Goal: Transaction & Acquisition: Purchase product/service

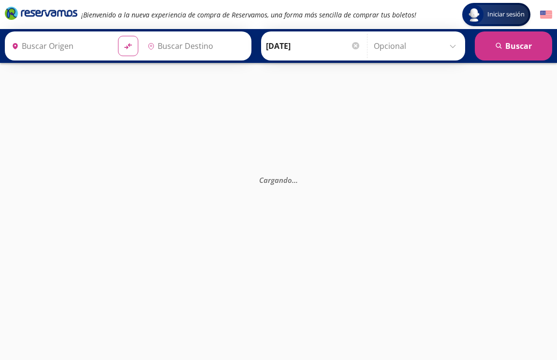
type input "[GEOGRAPHIC_DATA], [GEOGRAPHIC_DATA]"
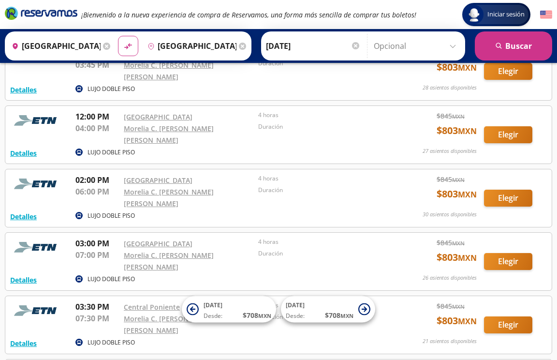
scroll to position [589, 0]
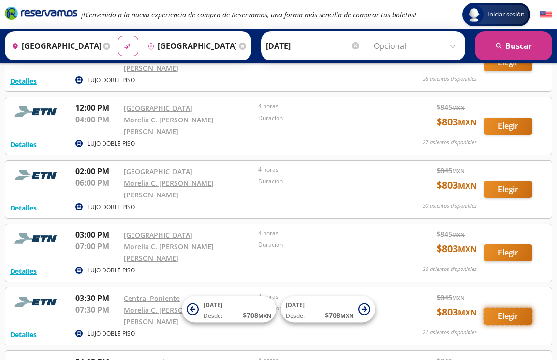
click at [509, 308] on button "Elegir" at bounding box center [508, 316] width 48 height 17
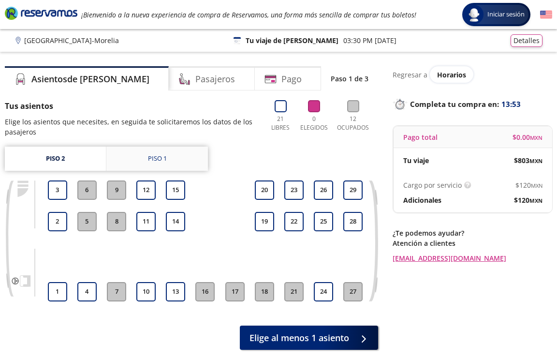
click at [161, 160] on div "Piso 1" at bounding box center [157, 159] width 19 height 10
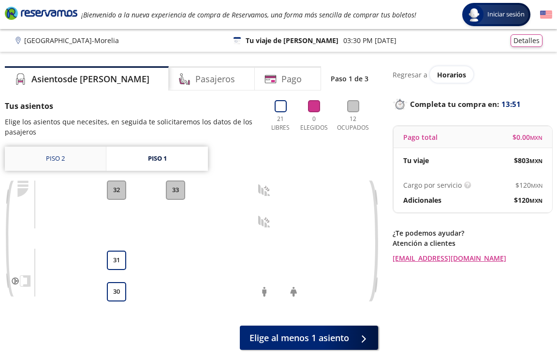
click at [64, 162] on link "Piso 2" at bounding box center [55, 159] width 101 height 24
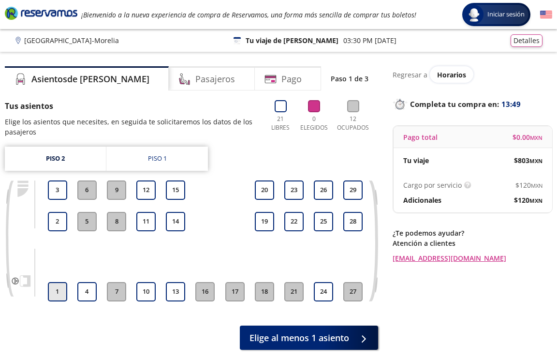
click at [58, 292] on button "1" at bounding box center [57, 291] width 19 height 19
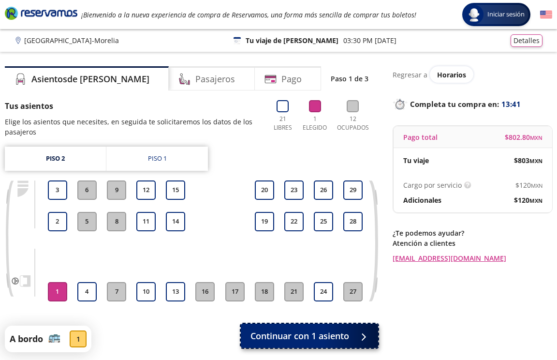
click at [318, 333] on span "Continuar con 1 asiento" at bounding box center [300, 335] width 99 height 13
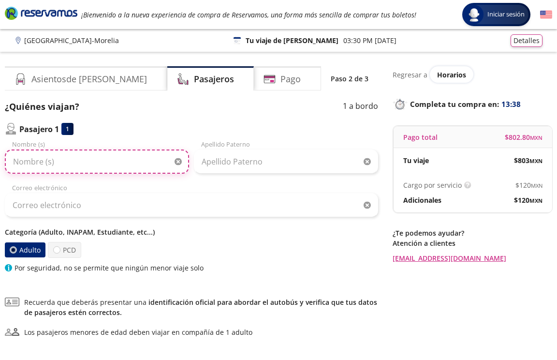
click at [34, 161] on input "Nombre (s)" at bounding box center [97, 161] width 184 height 24
type input "[PERSON_NAME]"
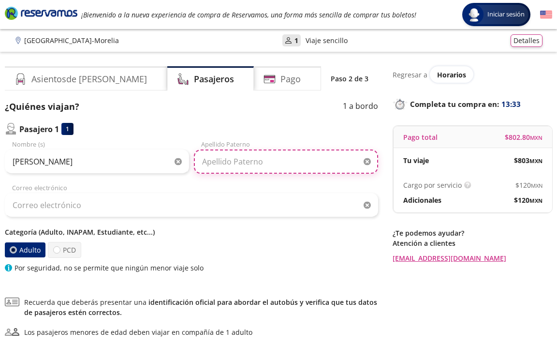
click at [233, 163] on input "Apellido Paterno" at bounding box center [286, 161] width 184 height 24
type input "ormaza"
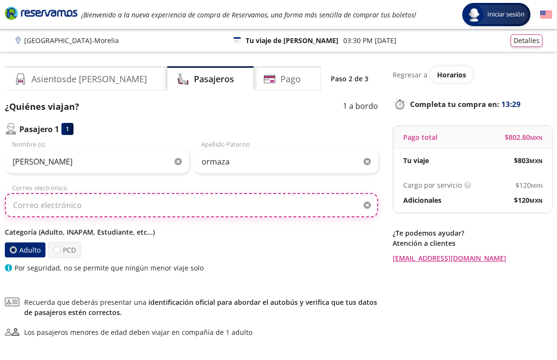
click at [67, 207] on input "Correo electrónico" at bounding box center [191, 205] width 373 height 24
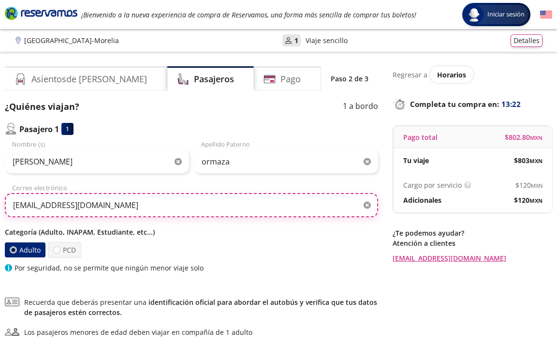
type input "[EMAIL_ADDRESS][DOMAIN_NAME]"
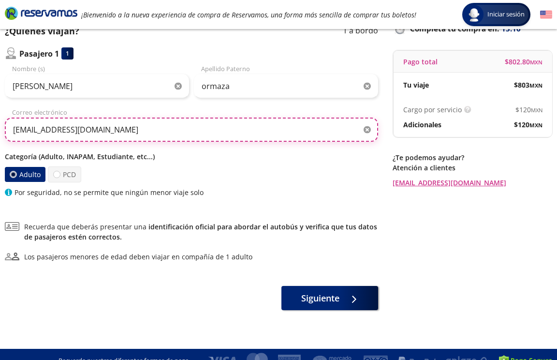
scroll to position [89, 0]
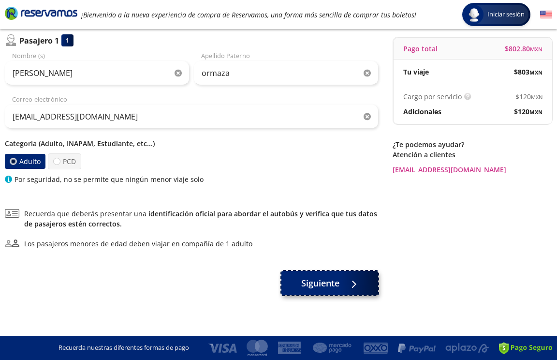
click at [327, 282] on span "Siguiente" at bounding box center [320, 283] width 38 height 13
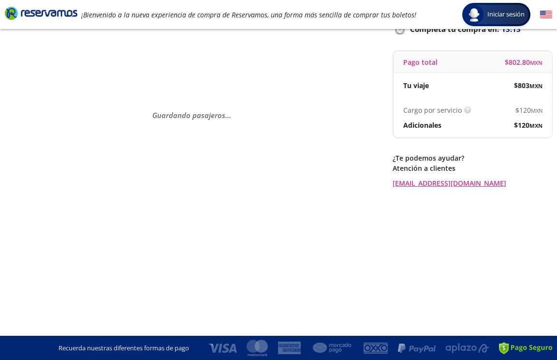
scroll to position [0, 0]
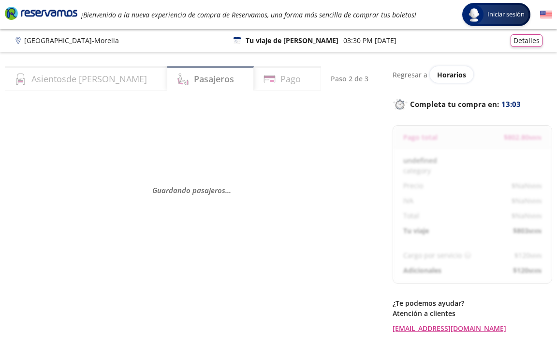
select select "MX"
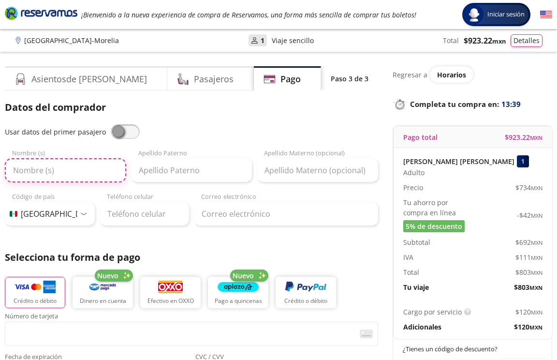
click at [58, 170] on input "Nombre (s)" at bounding box center [65, 170] width 121 height 24
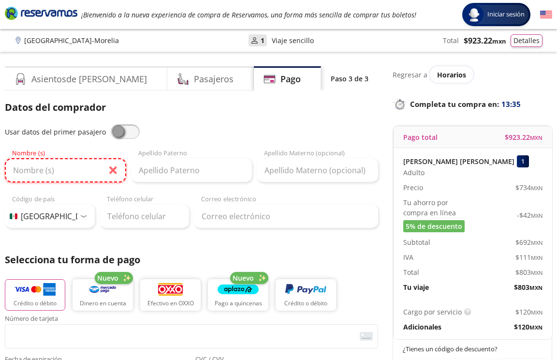
type input "[PERSON_NAME]"
type input "[PERSON_NAME] [PERSON_NAME]"
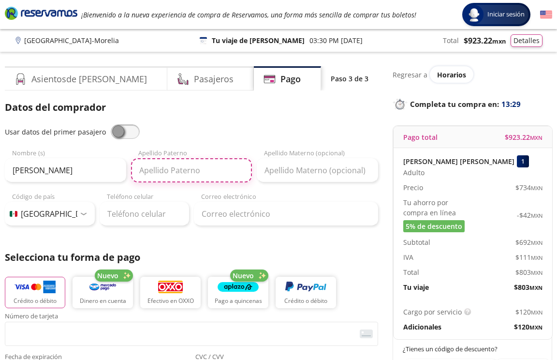
click at [165, 172] on input "Apellido Paterno" at bounding box center [191, 170] width 121 height 24
type input "ormaza"
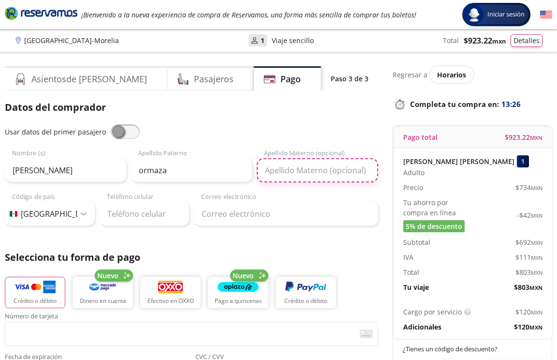
click at [278, 176] on input "Apellido Materno (opcional)" at bounding box center [317, 170] width 121 height 24
type input "lizarzaburu"
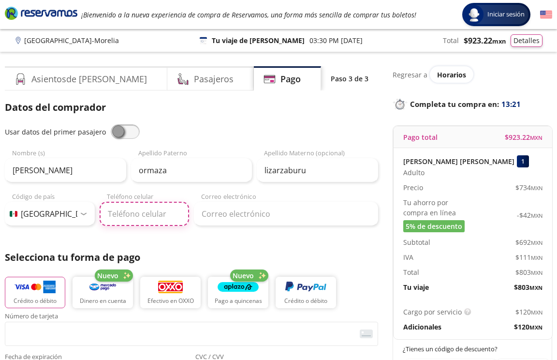
click at [133, 216] on input "Teléfono celular" at bounding box center [145, 214] width 90 height 24
type input "56 3320 7758"
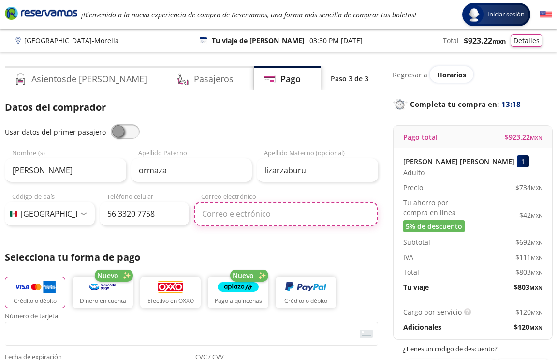
click at [217, 212] on input "Correo electrónico" at bounding box center [286, 214] width 184 height 24
type input "[EMAIL_ADDRESS][DOMAIN_NAME]"
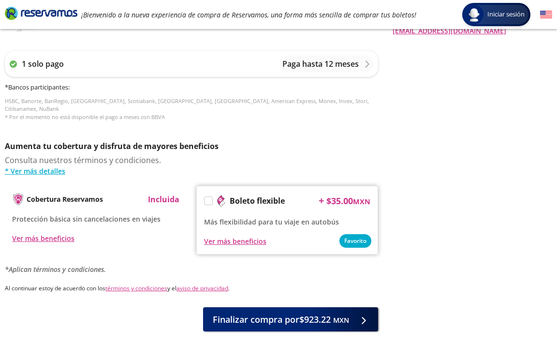
scroll to position [434, 0]
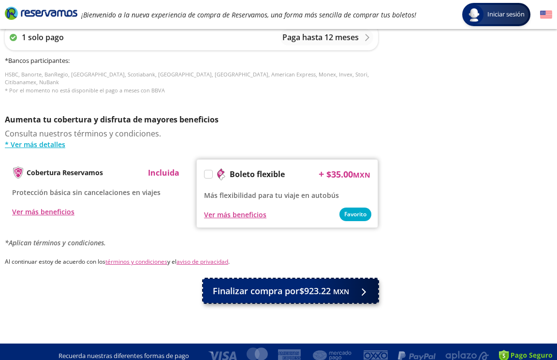
click at [267, 284] on span "Finalizar compra por $923.22 MXN" at bounding box center [281, 290] width 136 height 13
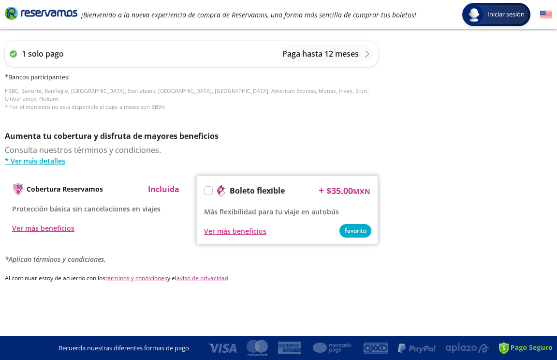
scroll to position [0, 0]
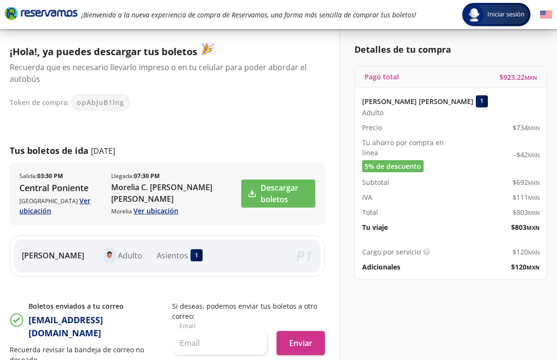
scroll to position [56, 0]
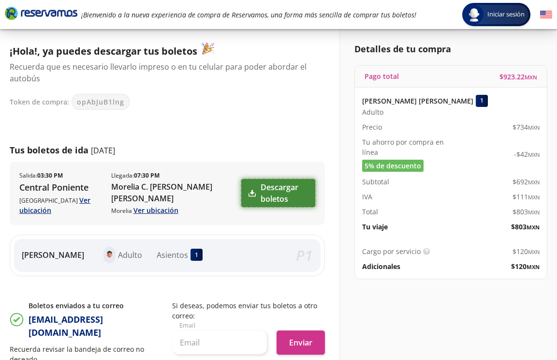
click at [275, 185] on link "Descargar boletos" at bounding box center [278, 193] width 74 height 28
